Goal: Task Accomplishment & Management: Manage account settings

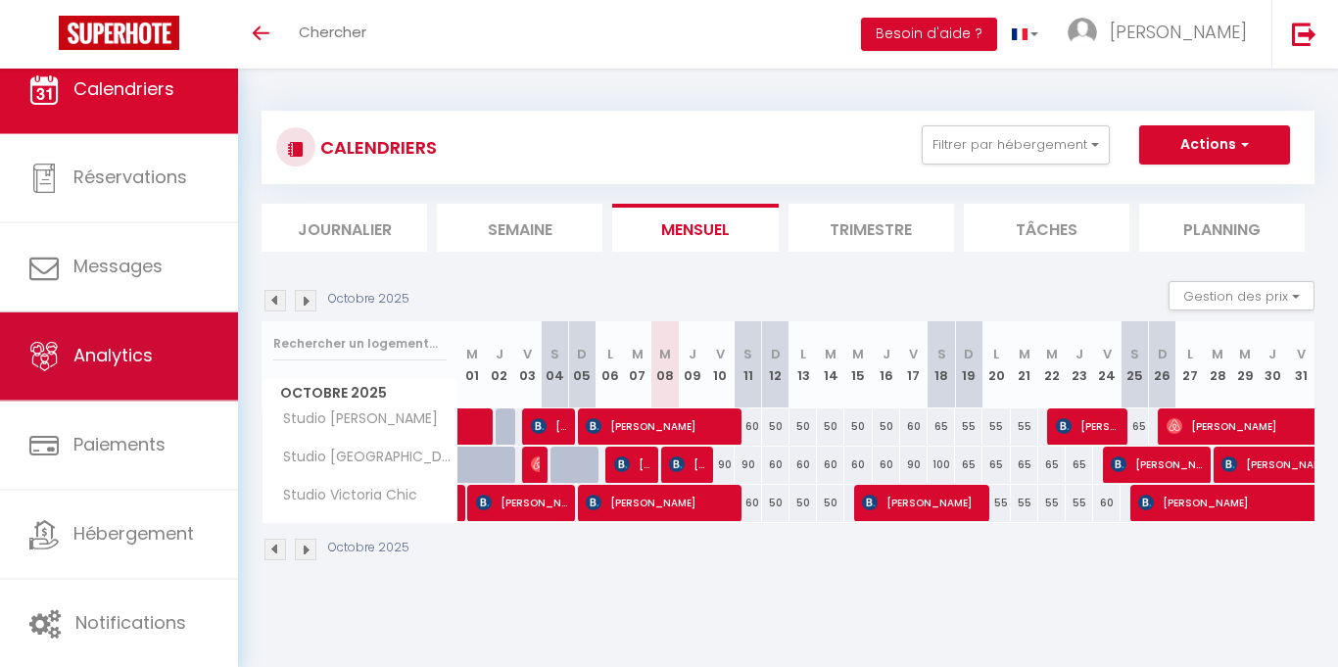
scroll to position [21, 0]
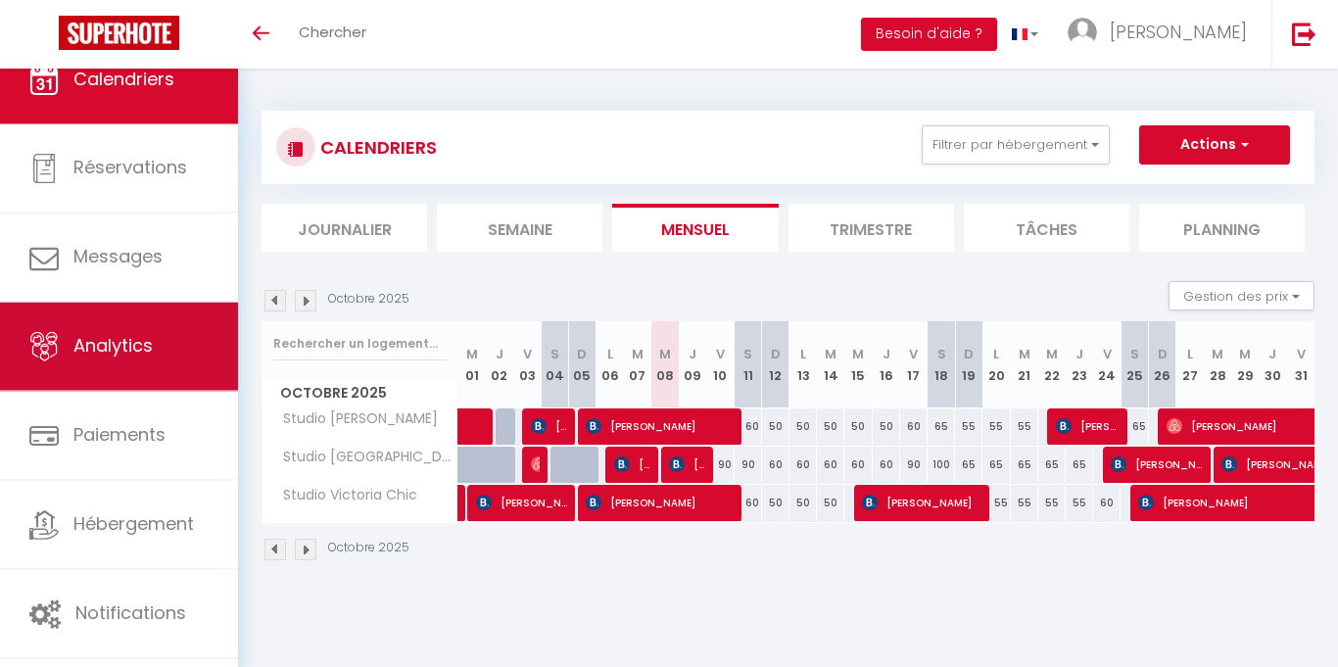
click at [141, 340] on span "Analytics" at bounding box center [112, 346] width 79 height 24
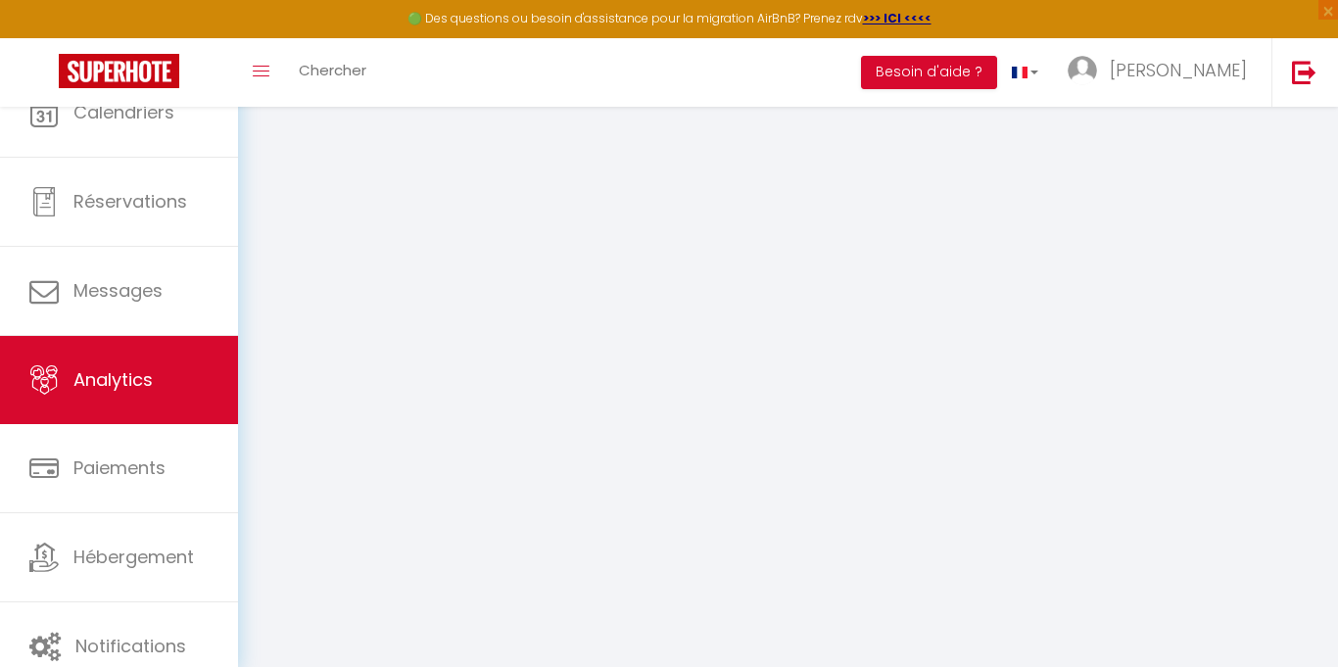
select select "2025"
select select "10"
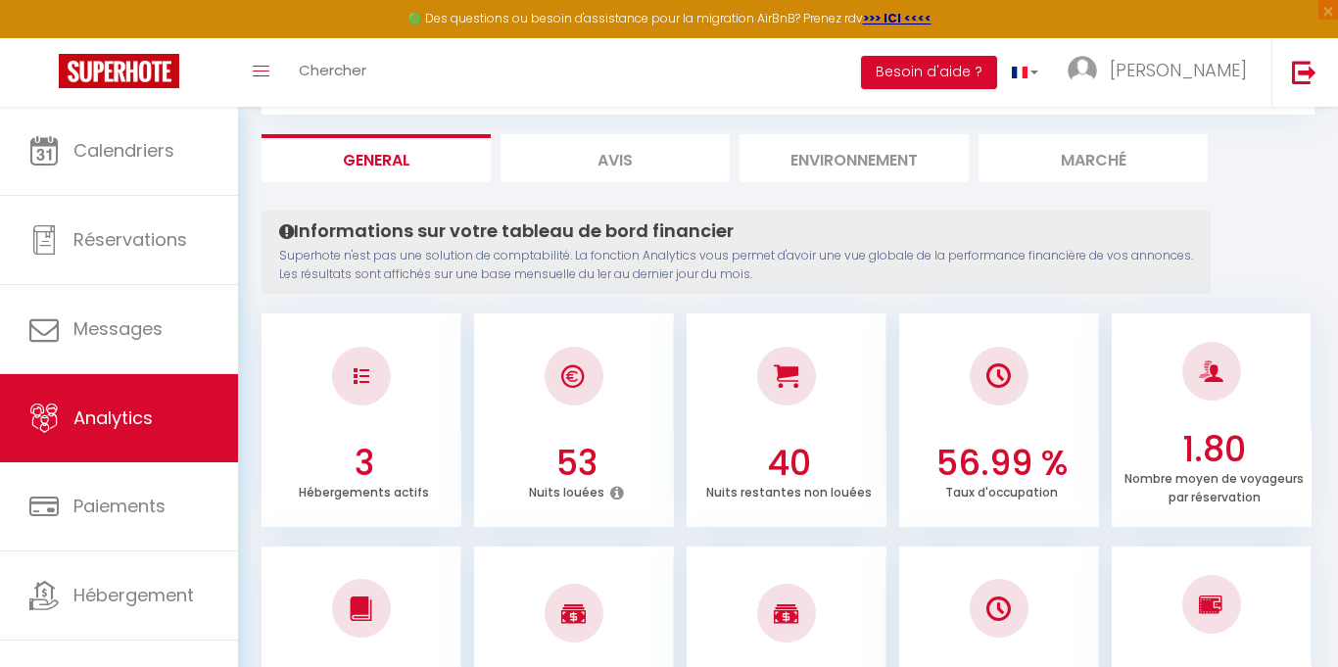
scroll to position [105, 0]
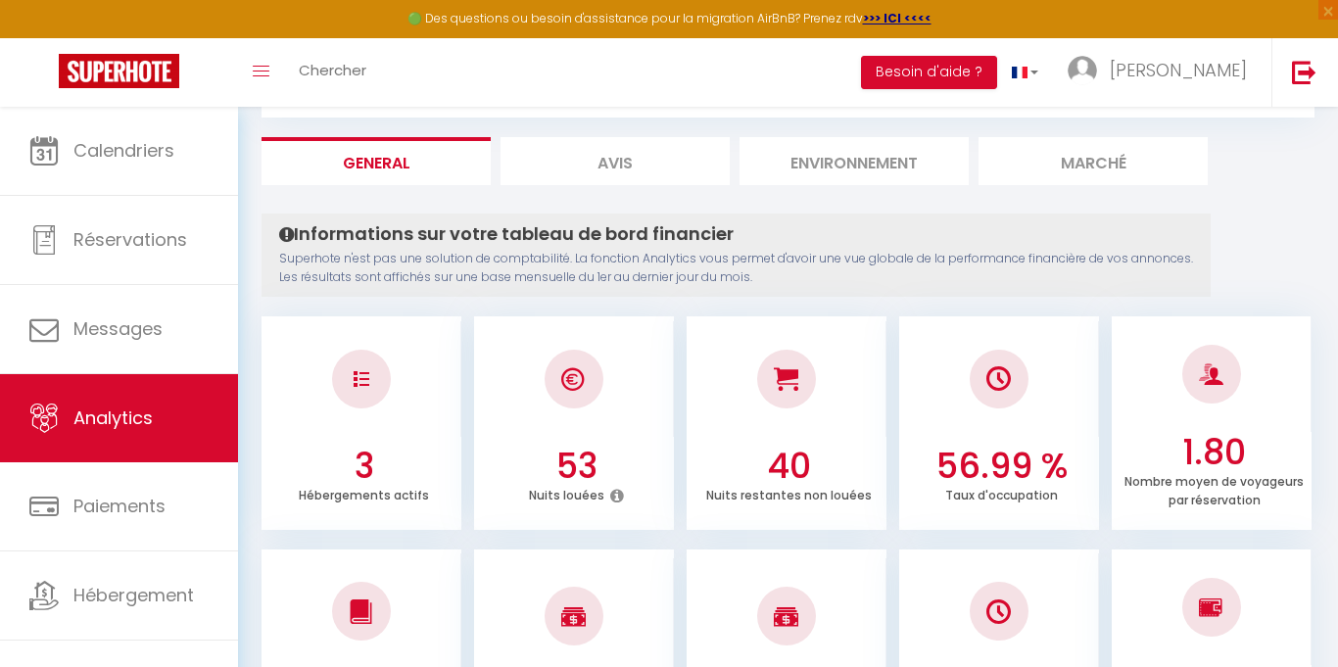
click at [659, 169] on li "Avis" at bounding box center [615, 161] width 229 height 48
select select "2025"
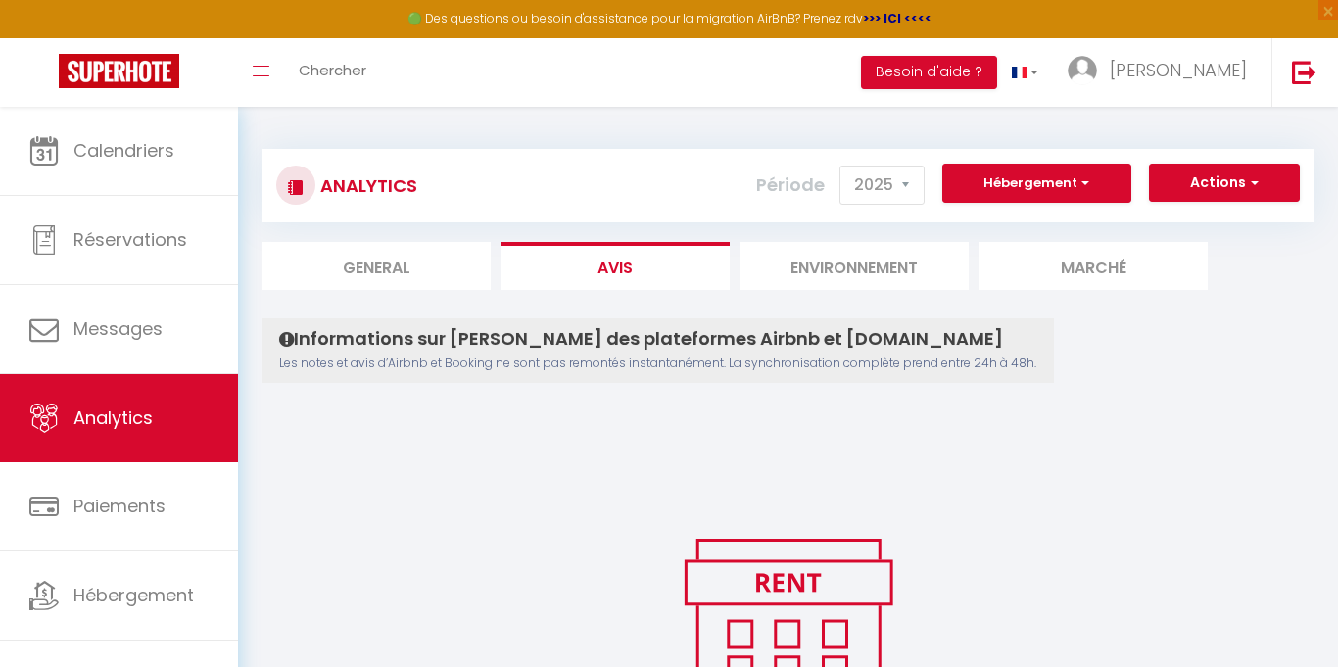
click at [859, 279] on li "Environnement" at bounding box center [854, 266] width 229 height 48
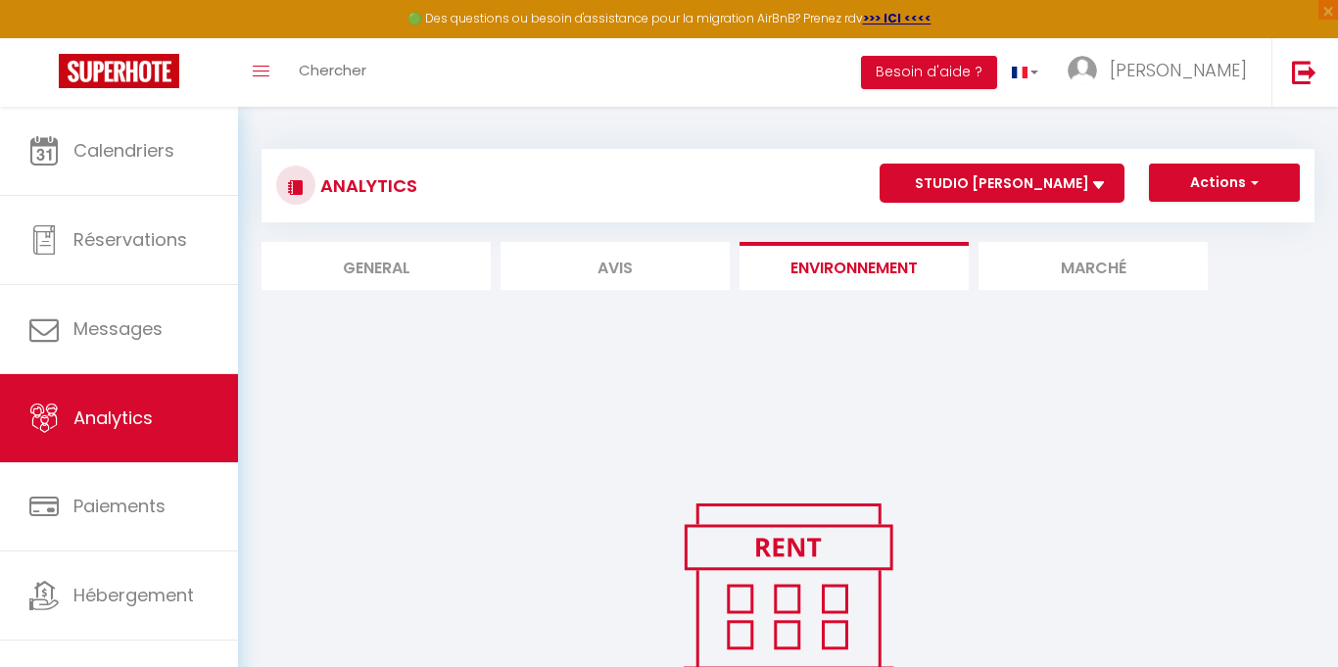
click at [1124, 266] on li "Marché" at bounding box center [1093, 266] width 229 height 48
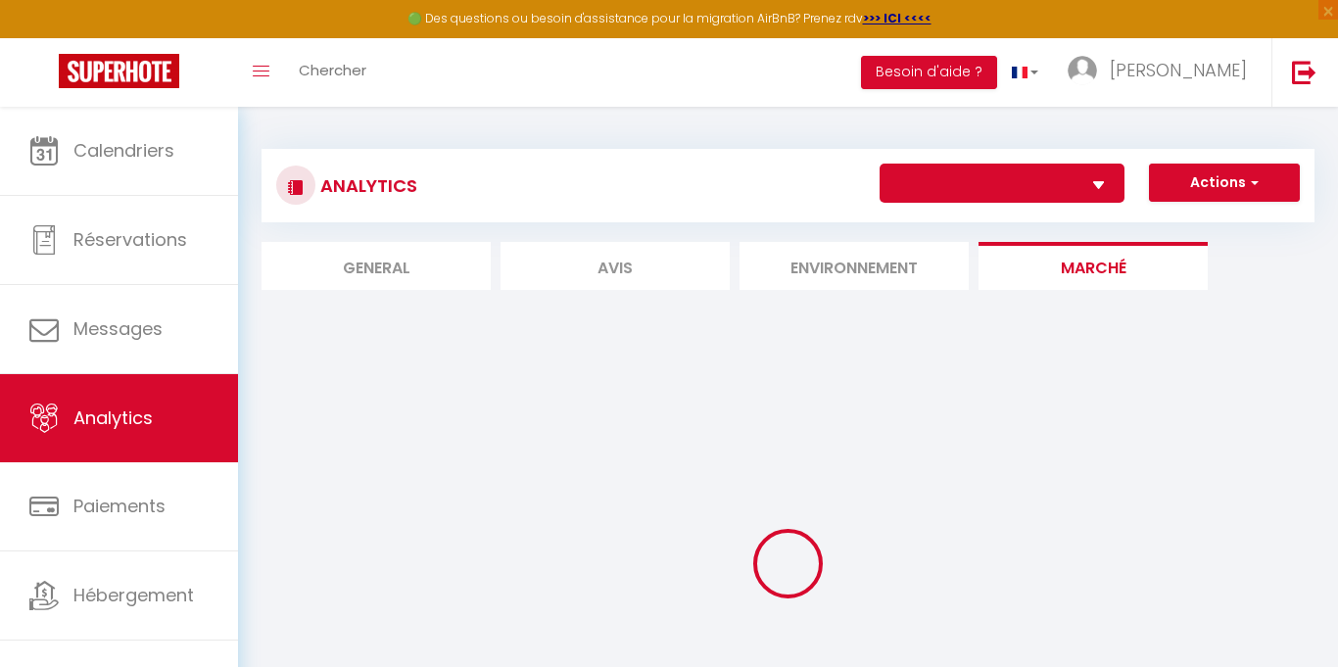
select select "36324"
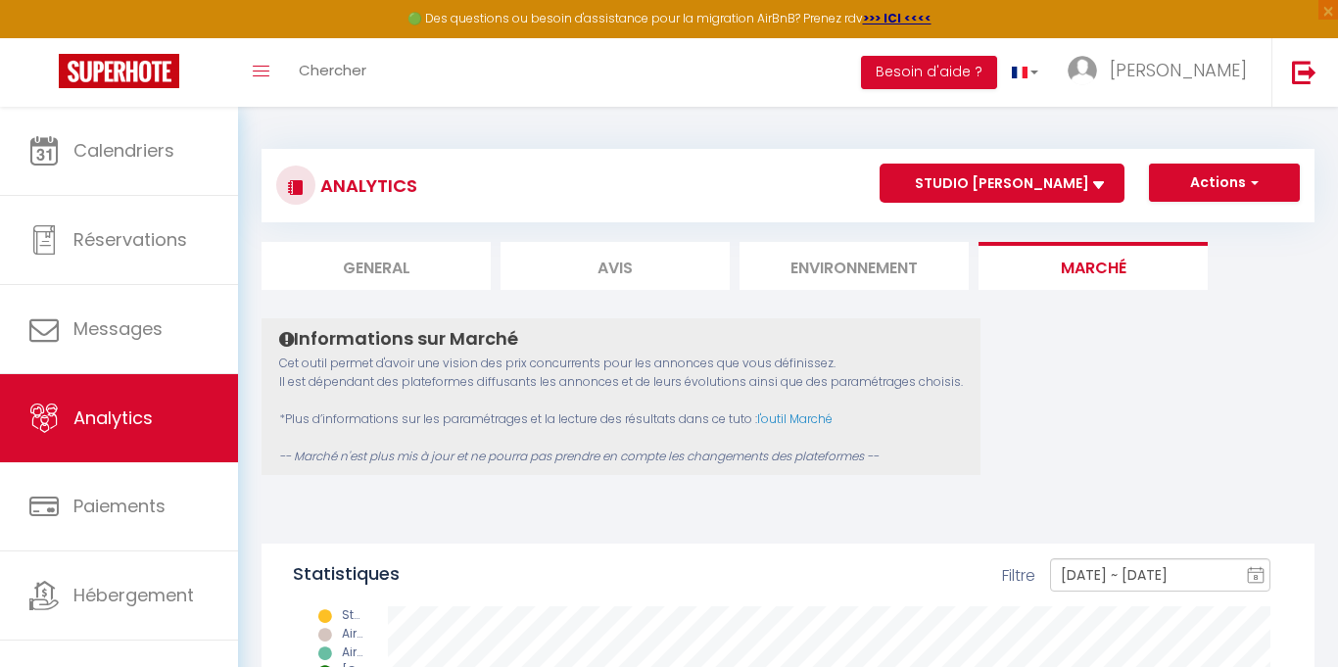
click at [403, 260] on li "General" at bounding box center [376, 266] width 229 height 48
select select "2025"
select select "10"
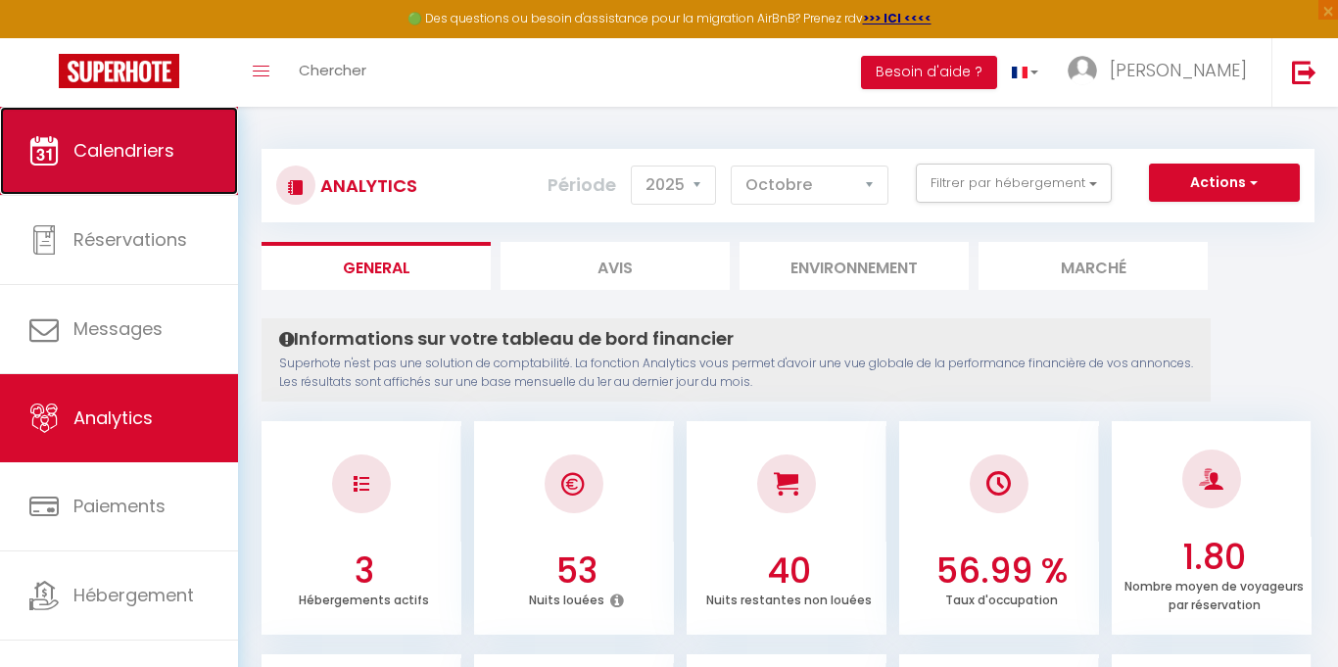
click at [139, 164] on link "Calendriers" at bounding box center [119, 151] width 238 height 88
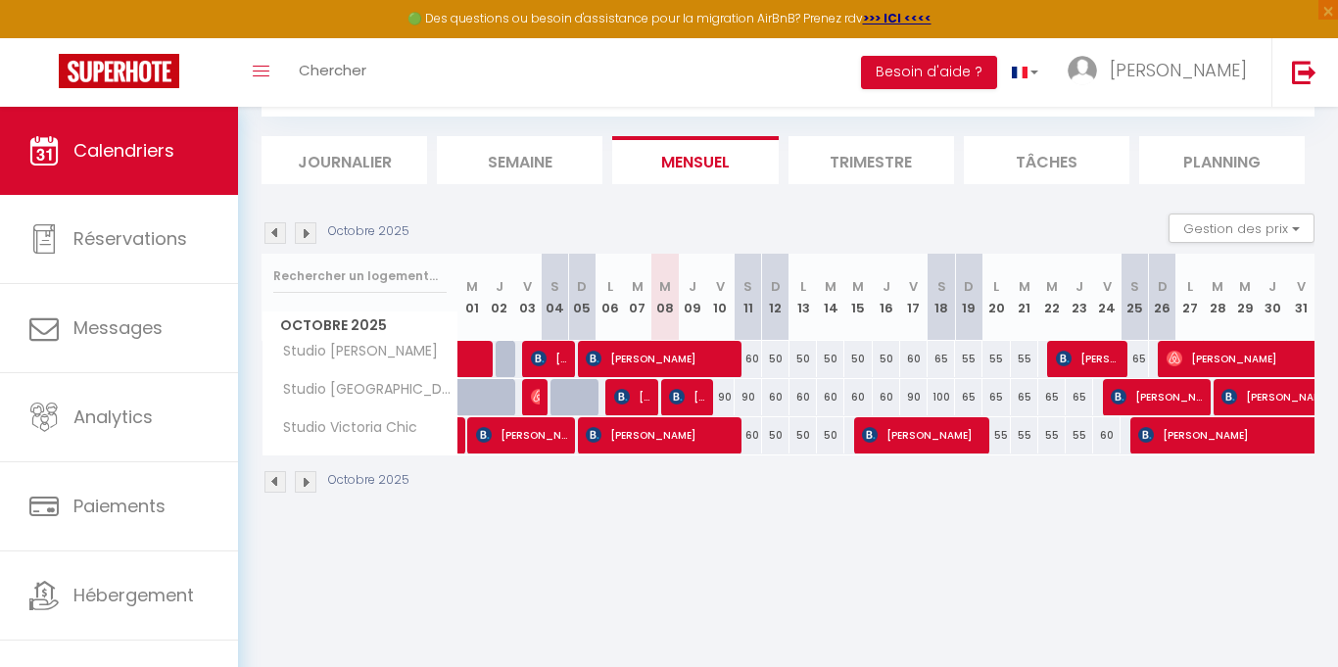
scroll to position [107, 0]
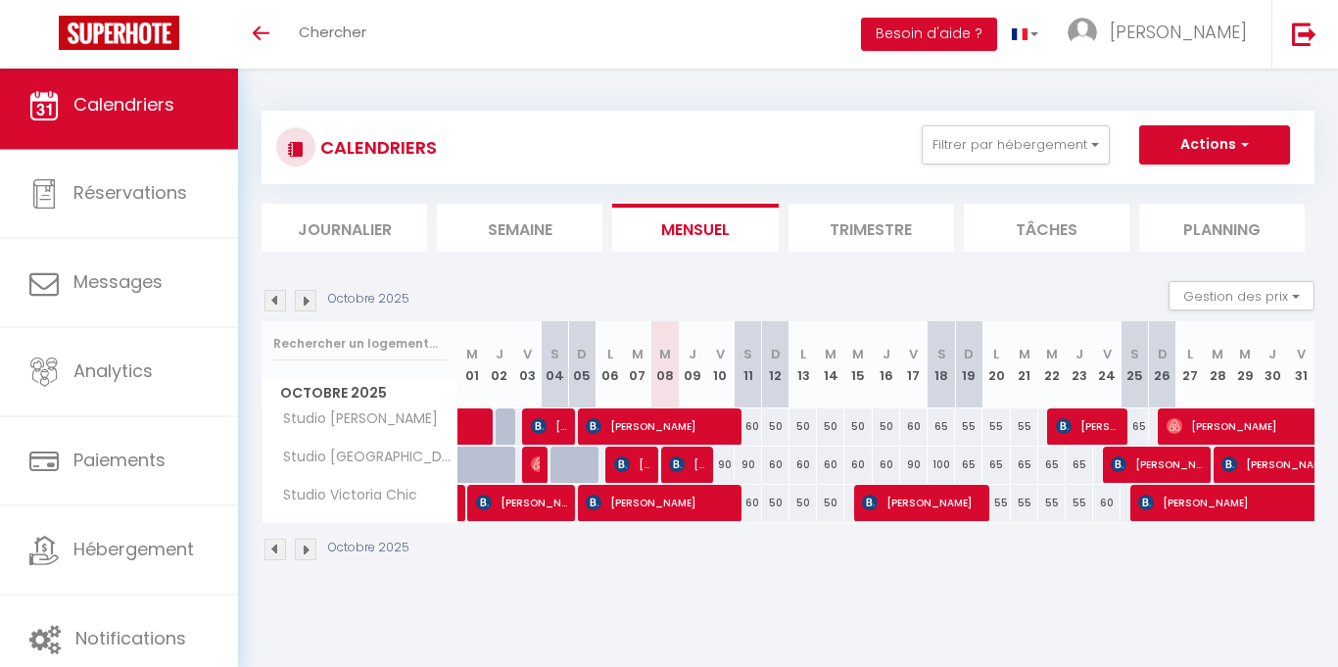
click at [268, 296] on img at bounding box center [276, 301] width 22 height 22
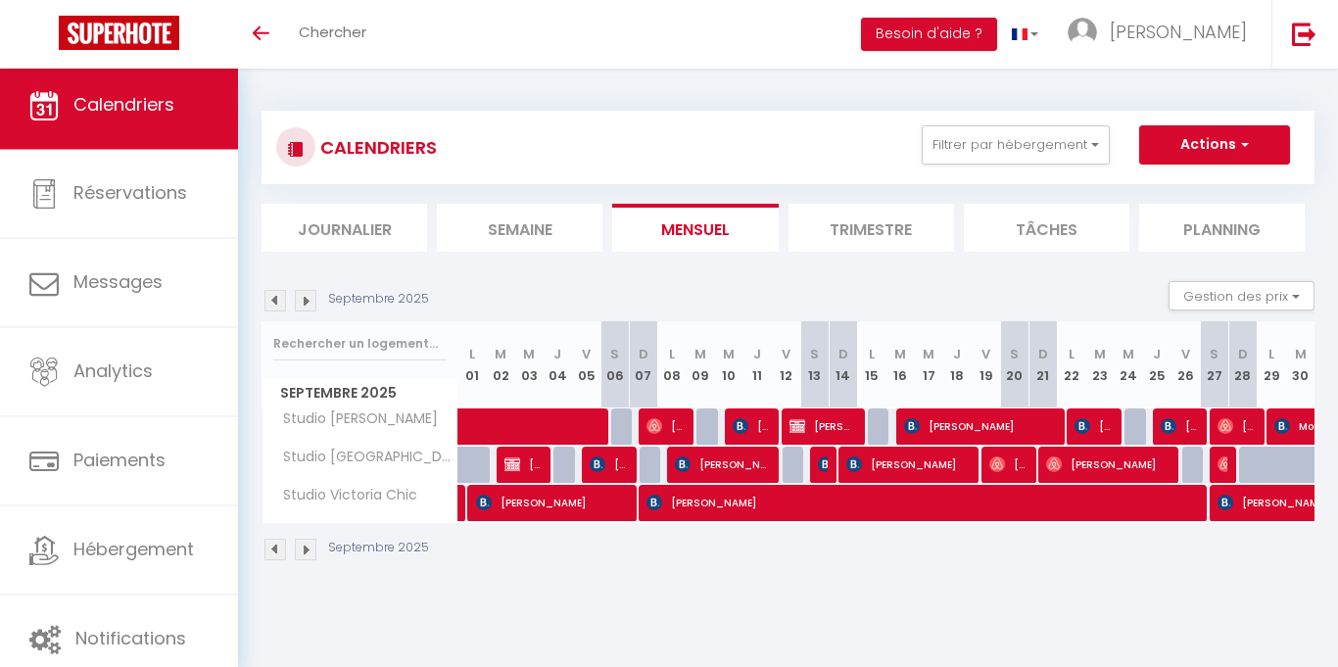
click at [269, 295] on img at bounding box center [276, 301] width 22 height 22
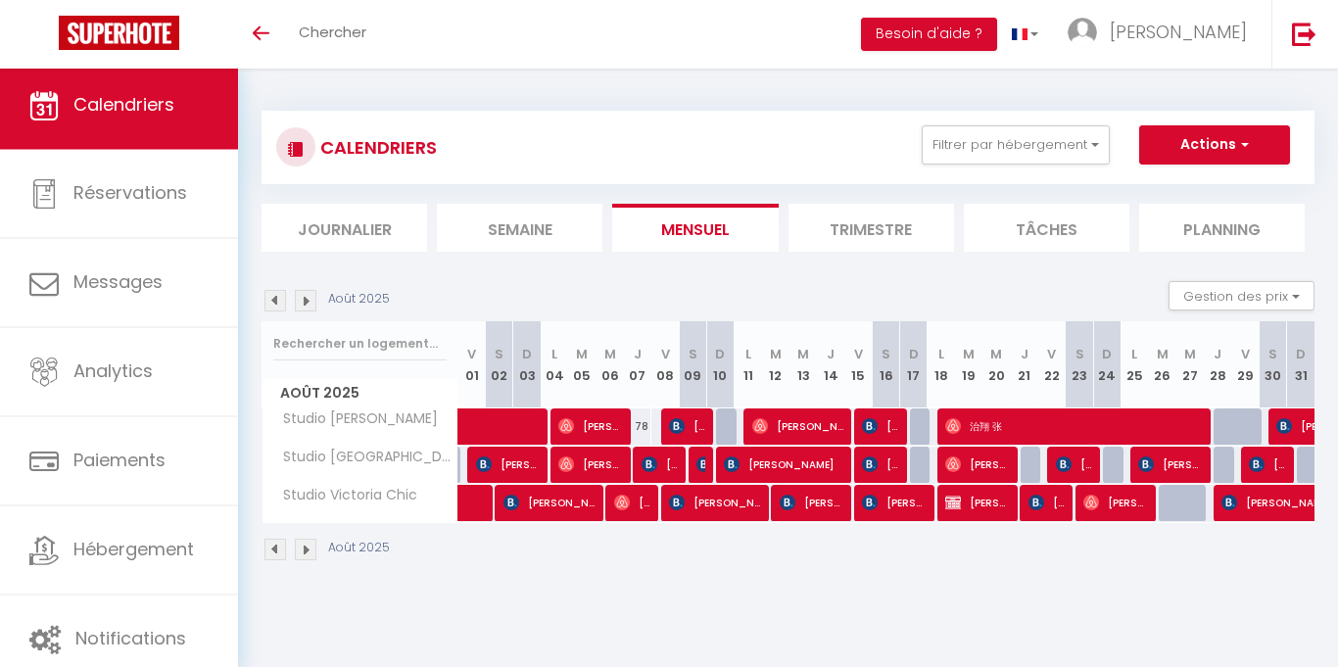
click at [269, 295] on img at bounding box center [276, 301] width 22 height 22
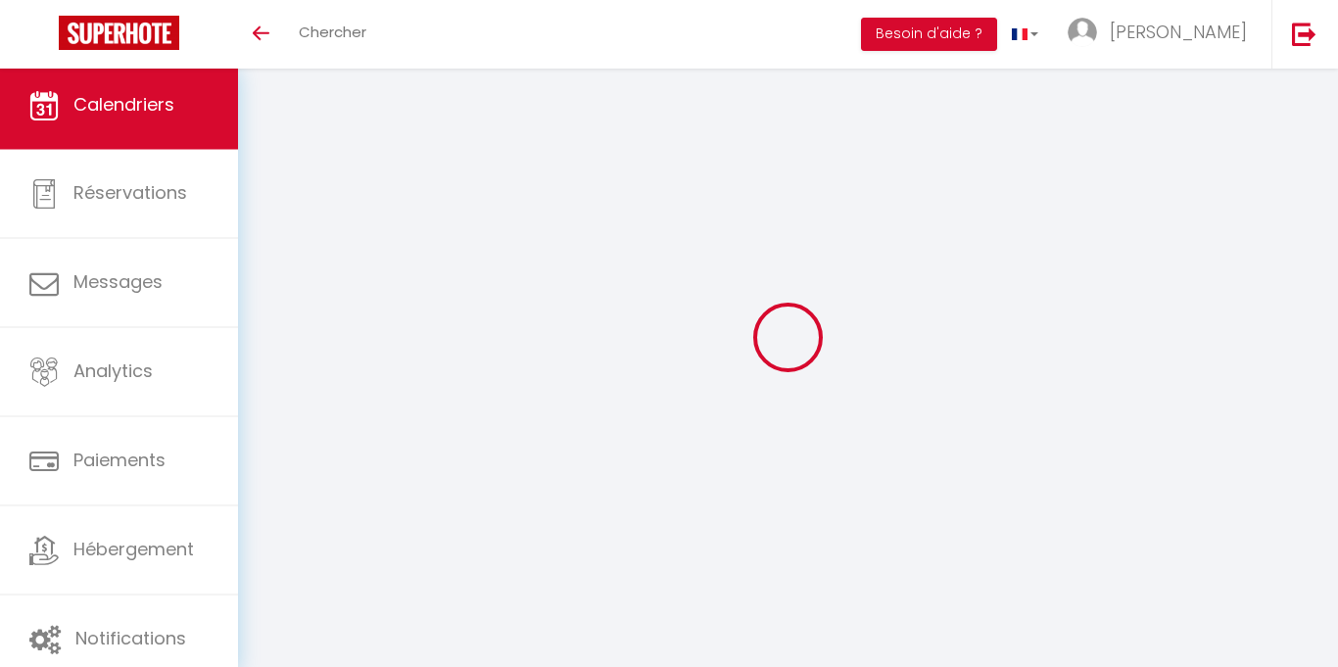
select select
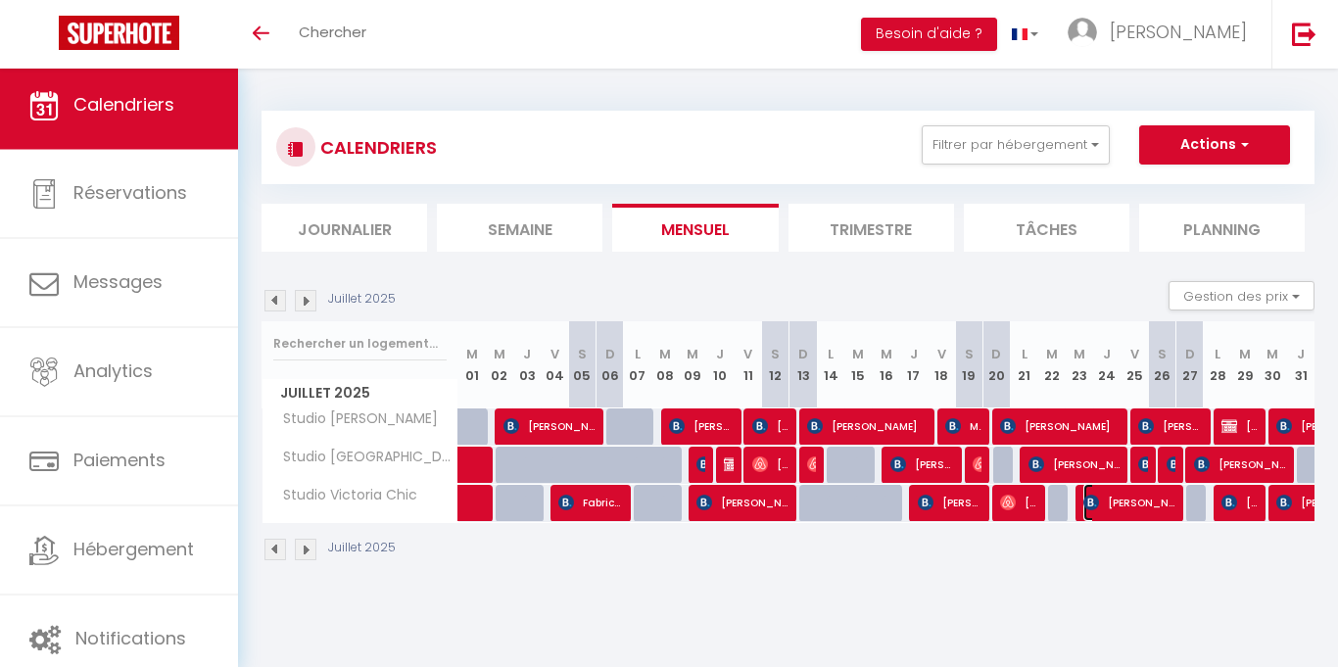
click at [1129, 508] on span "Albane Duval" at bounding box center [1129, 502] width 91 height 37
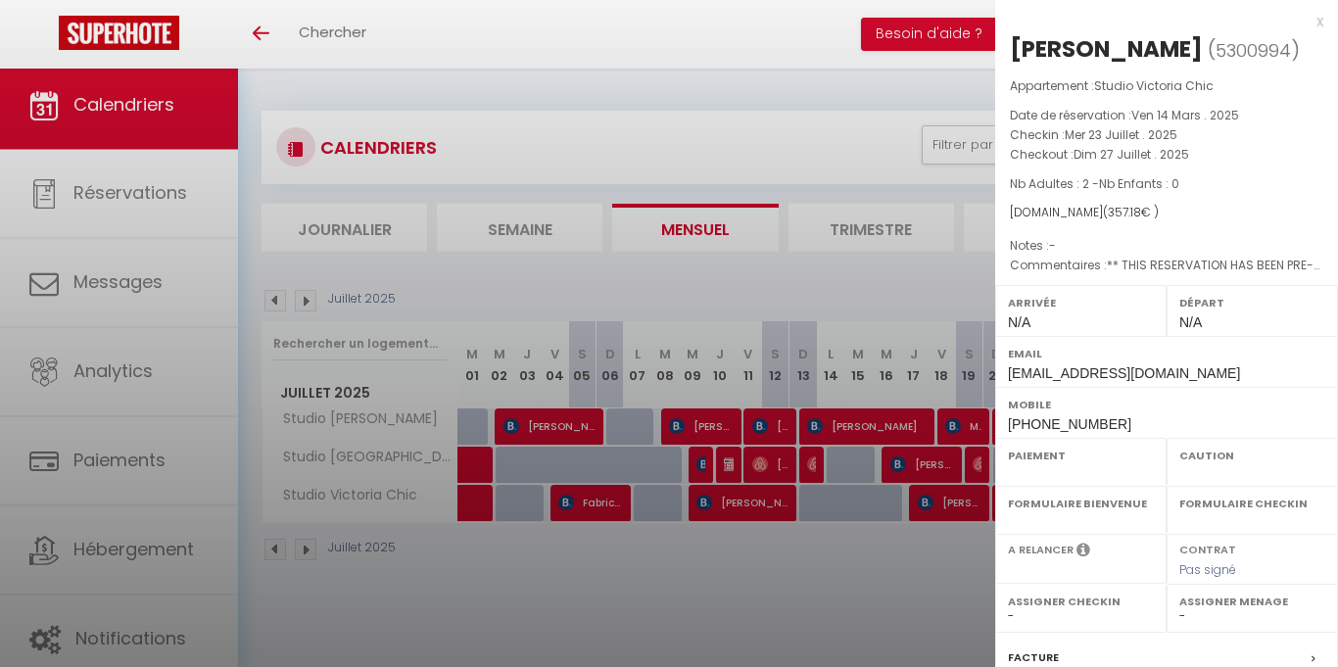
select select "OK"
select select "0"
select select "1"
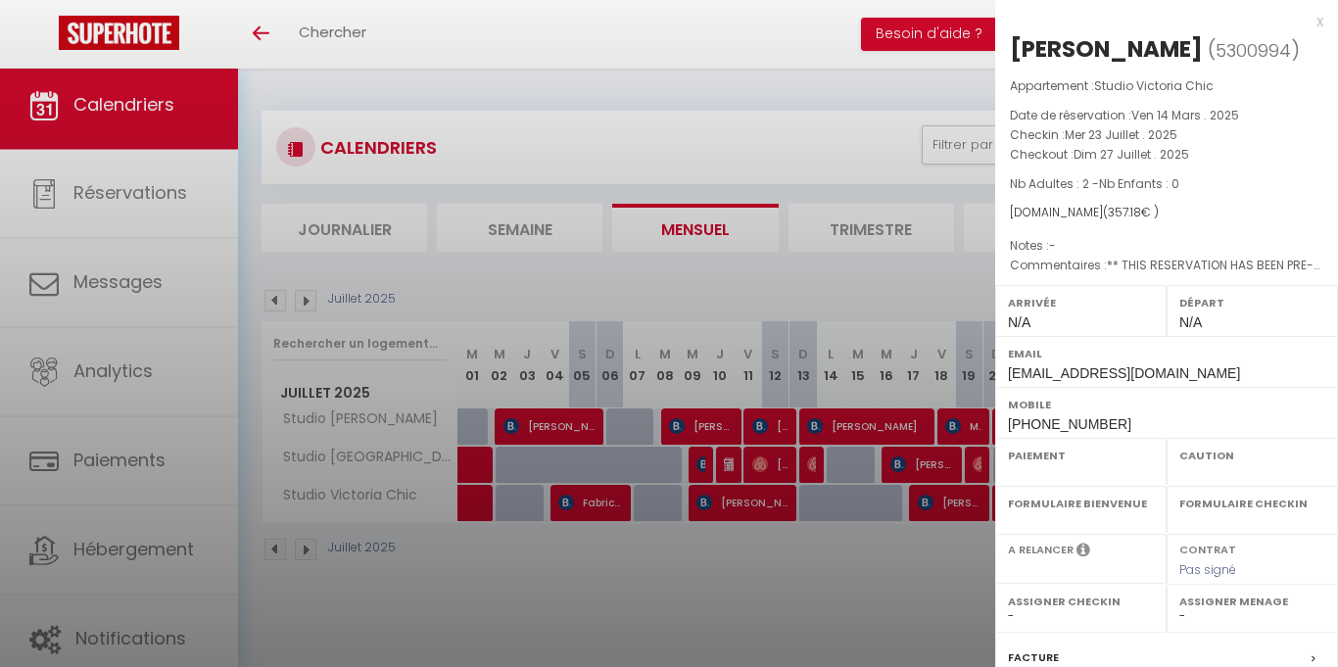
select select
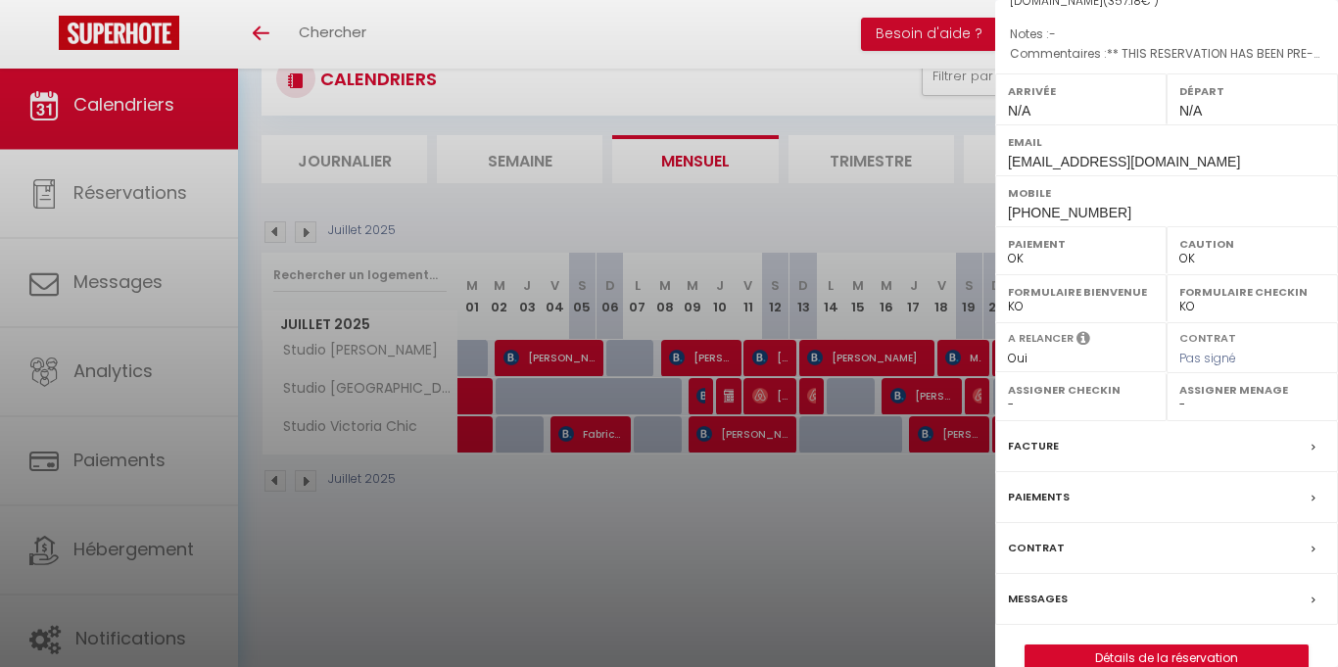
scroll to position [246, 0]
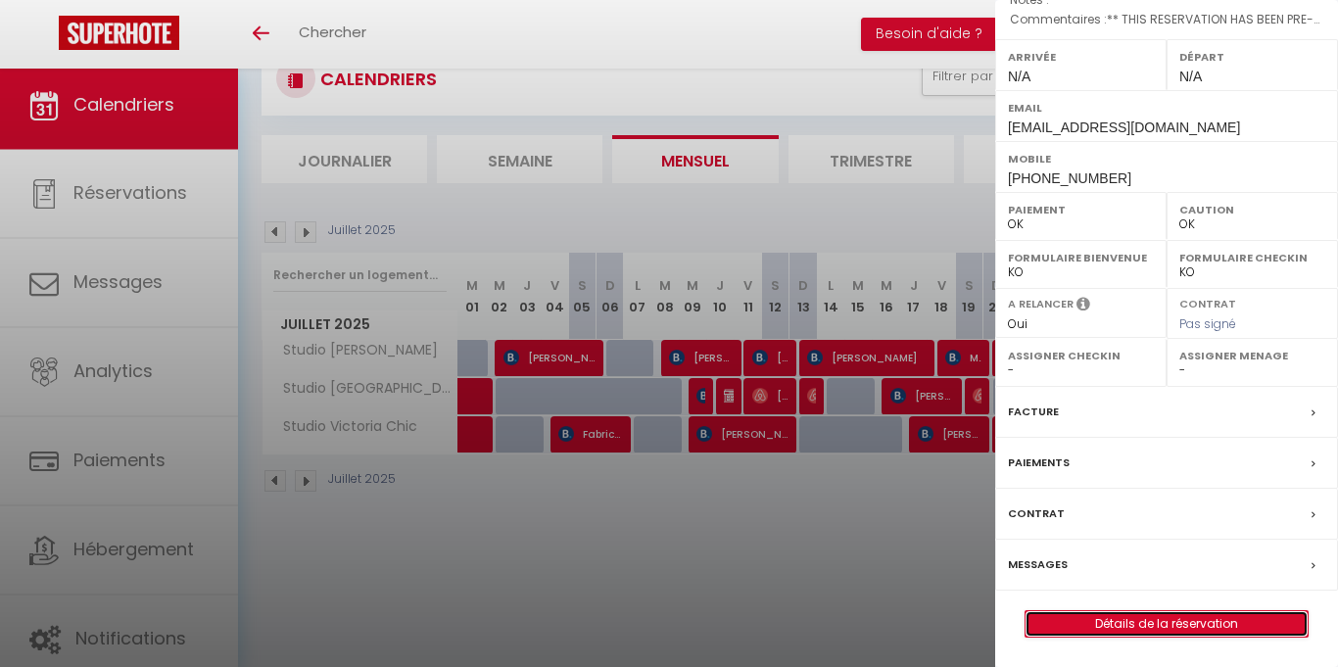
click at [1225, 620] on link "Détails de la réservation" at bounding box center [1167, 623] width 282 height 25
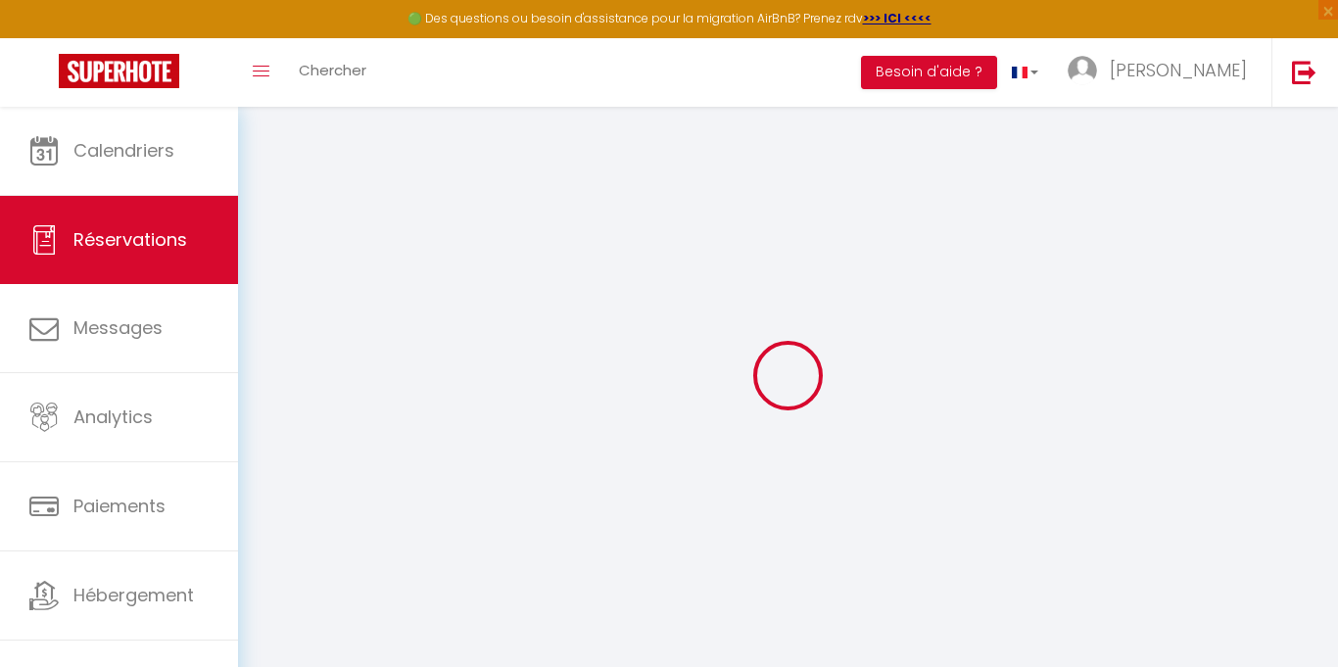
type input "Albane"
type input "Duval"
type input "aduval.229710@guest.booking.com"
type input "+33601824064"
type input "."
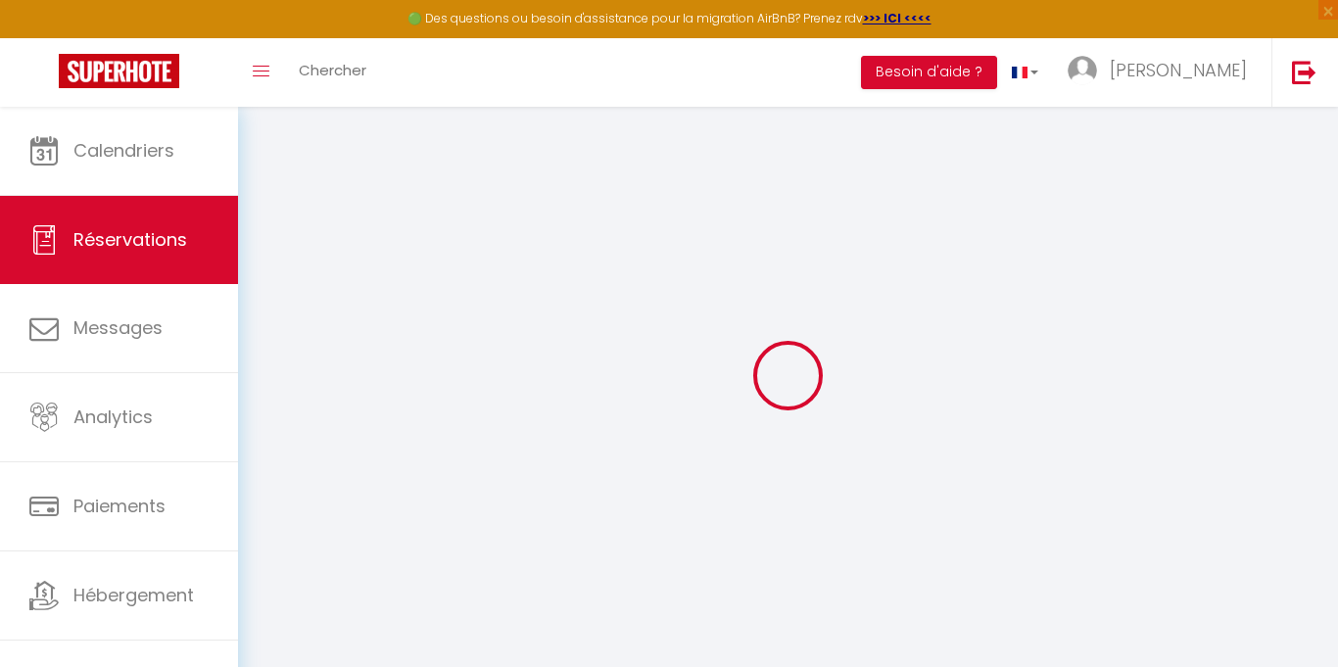
select select "FR"
type input "30"
type input "58.07"
type input "5"
select select "36840"
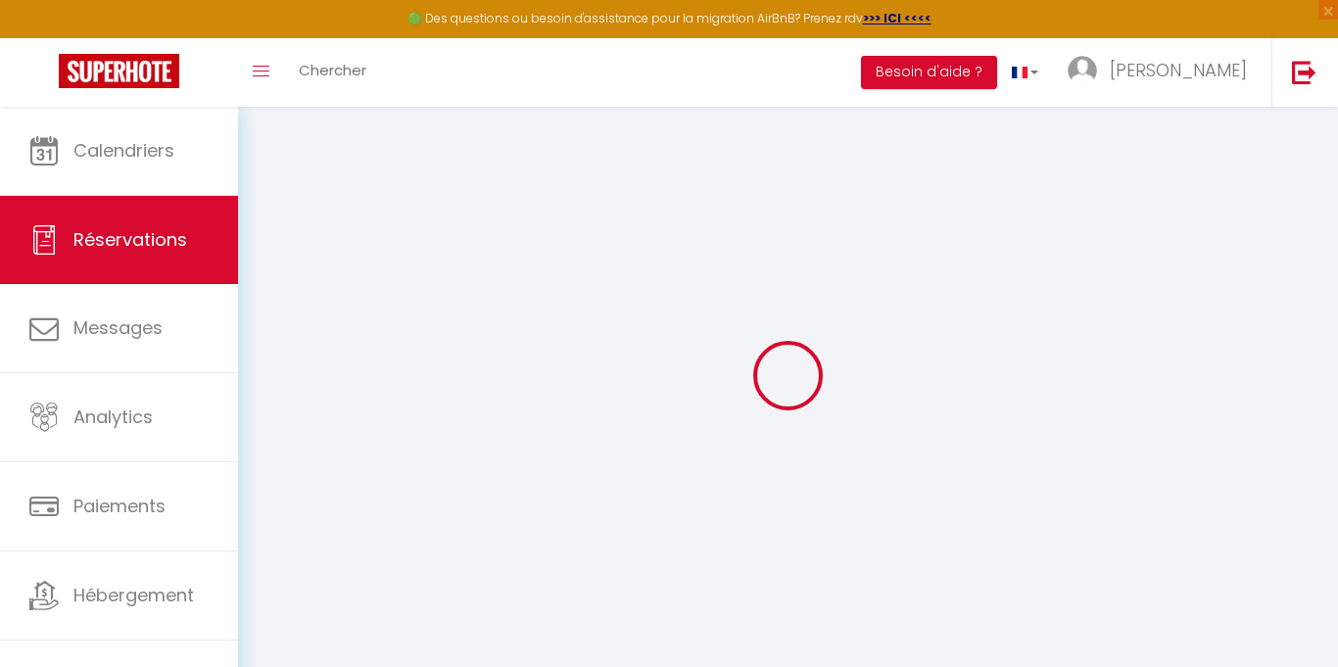
select select "1"
select select
type input "2"
select select "12"
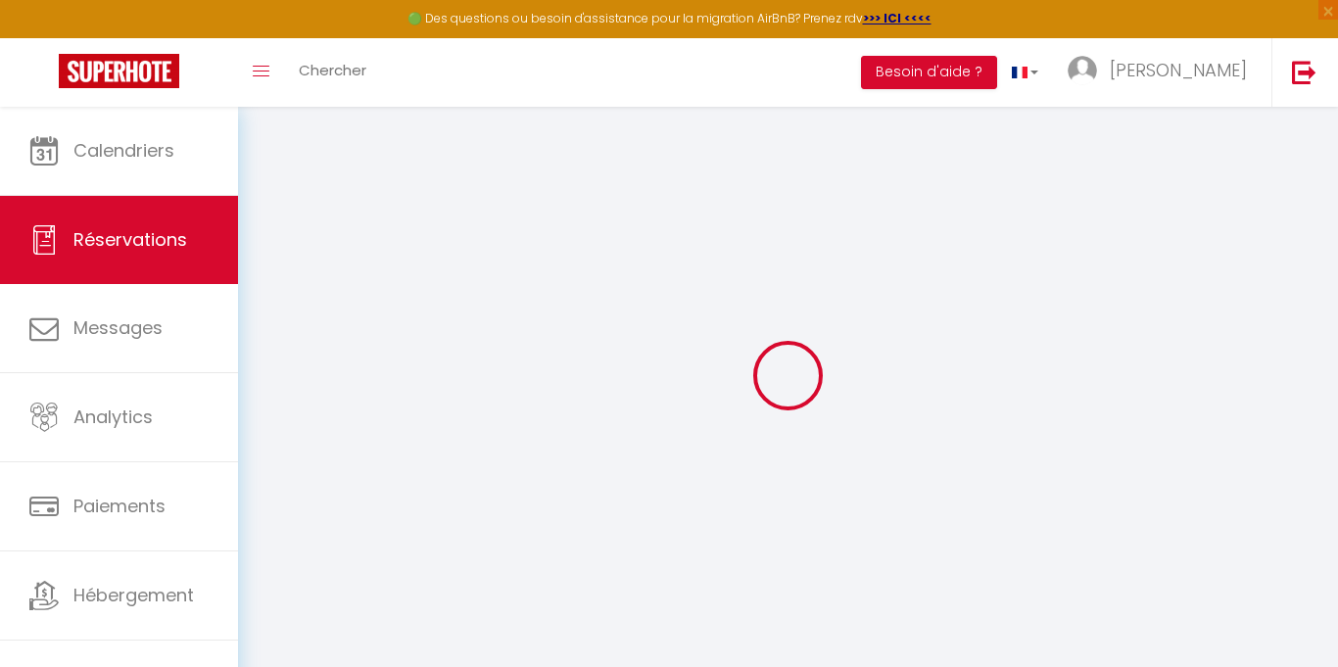
select select "15"
type input "311.6"
checkbox input "false"
type input "0"
select select "2"
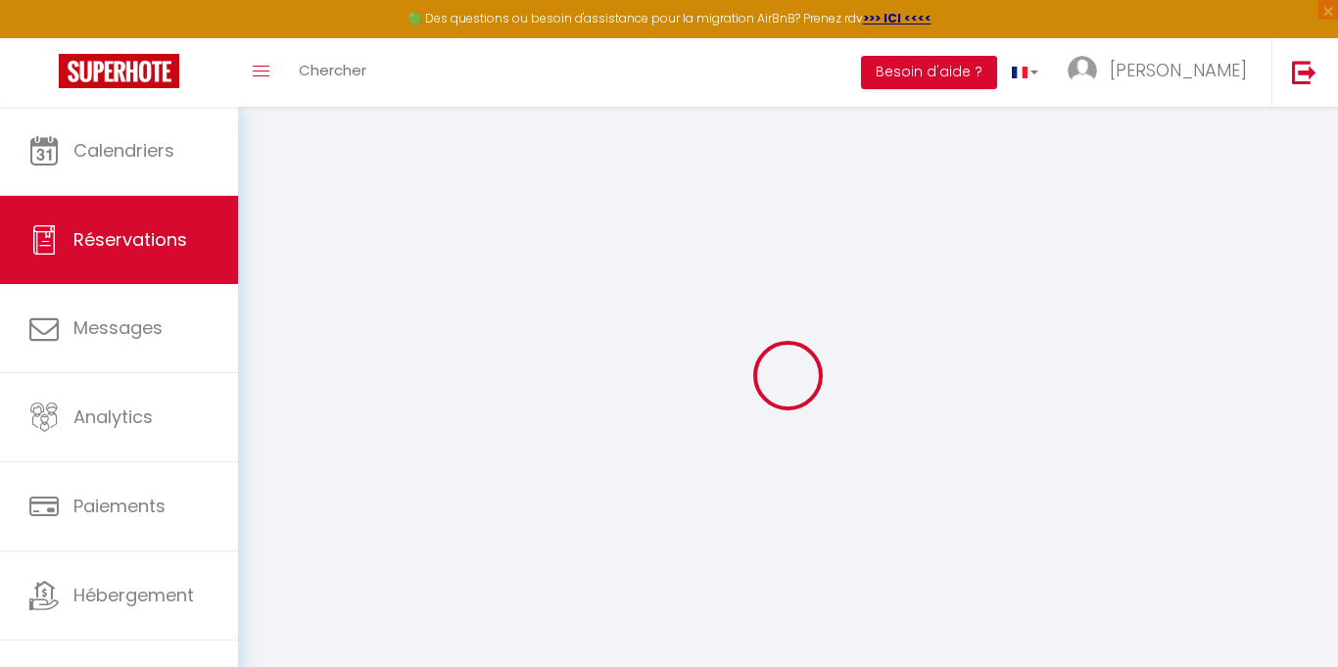
type input "0"
select select
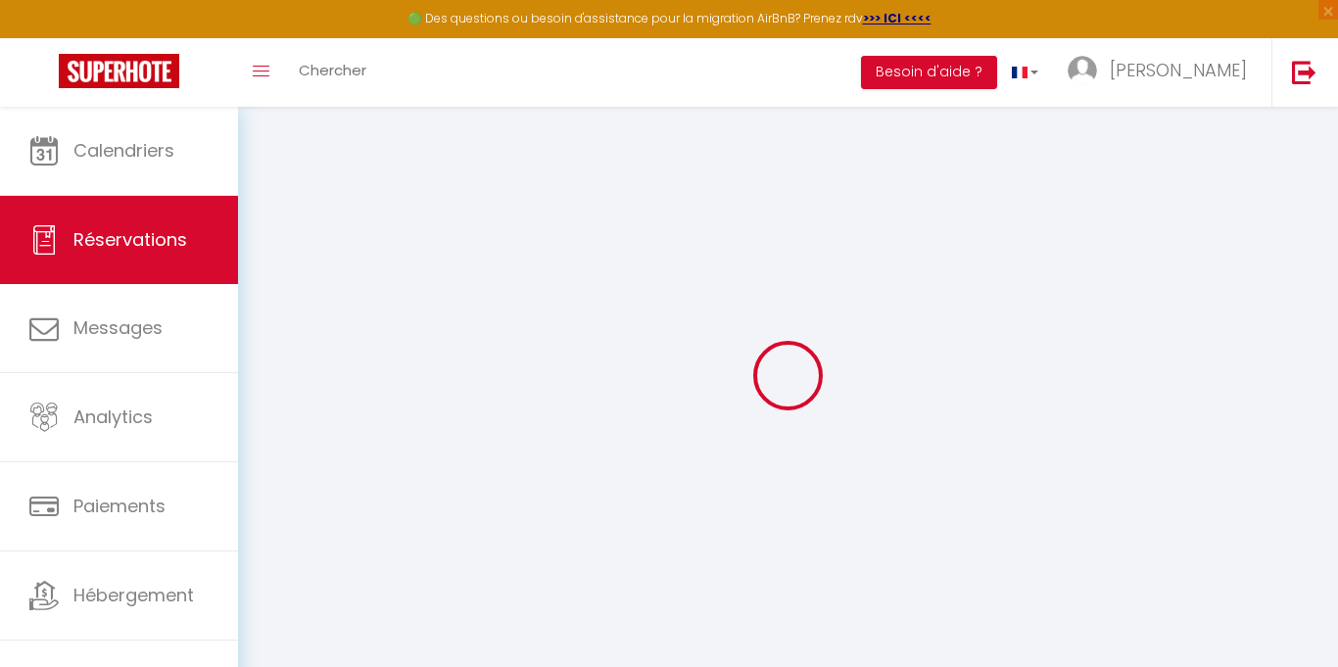
checkbox input "false"
select select
checkbox input "false"
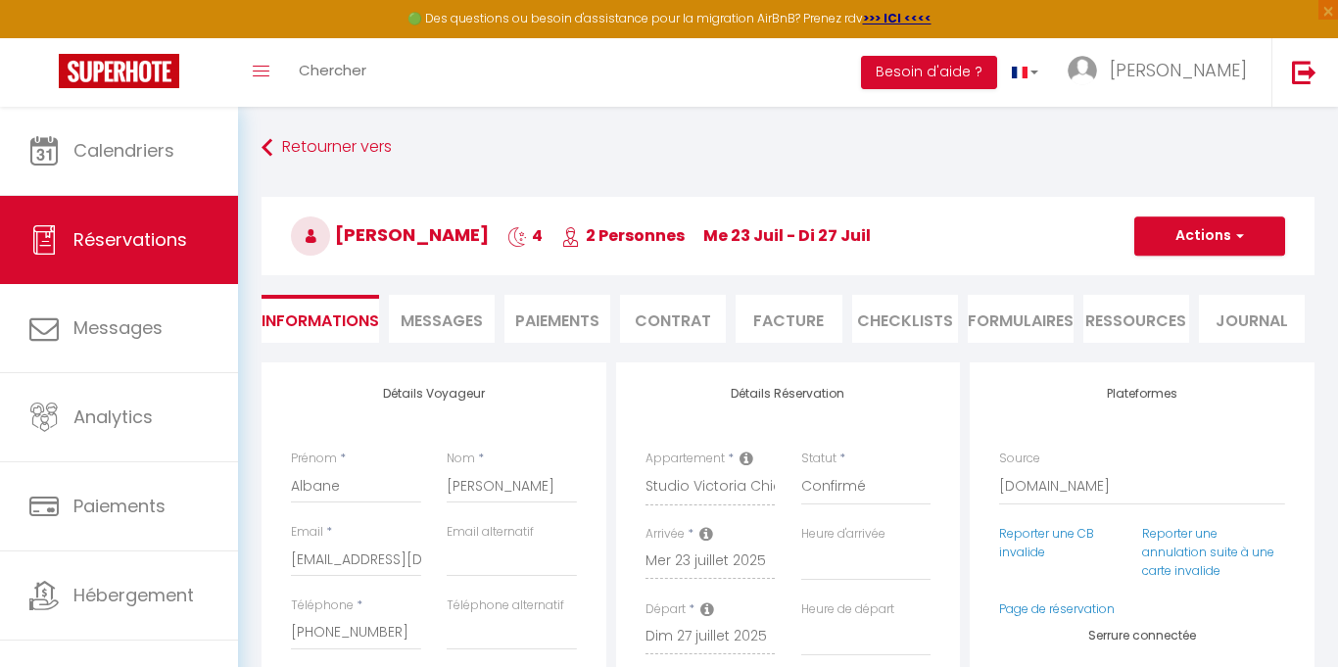
select select
checkbox input "false"
type textarea "** THIS RESERVATION HAS BEEN PRE-PAID ** BOOKING NOTE : Payment charge is EUR 5…"
type input "15.58"
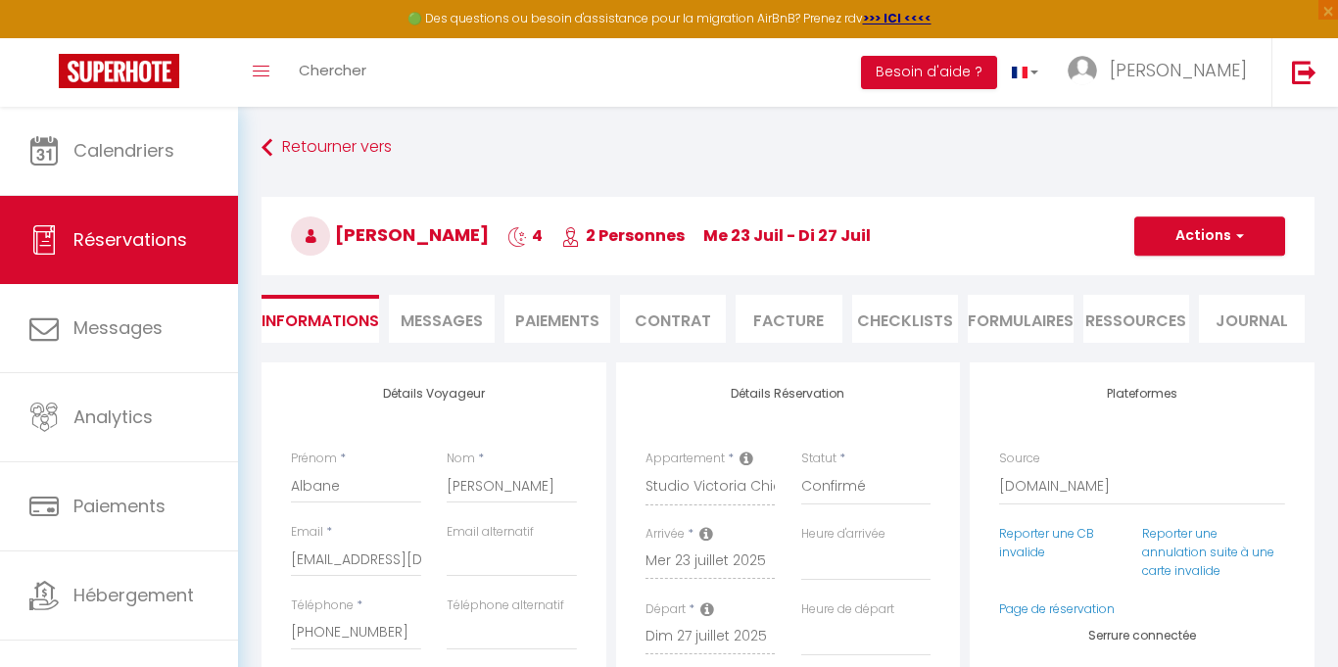
select select
checkbox input "false"
select select
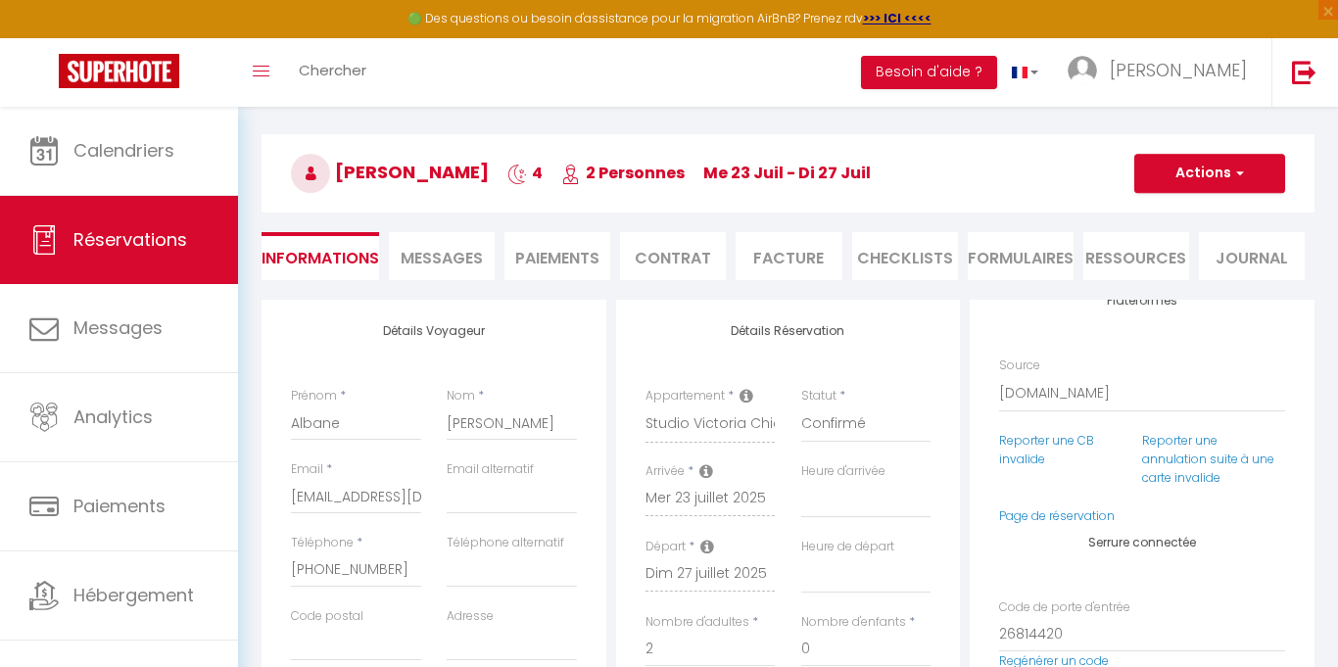
scroll to position [61, 0]
